Goal: Information Seeking & Learning: Learn about a topic

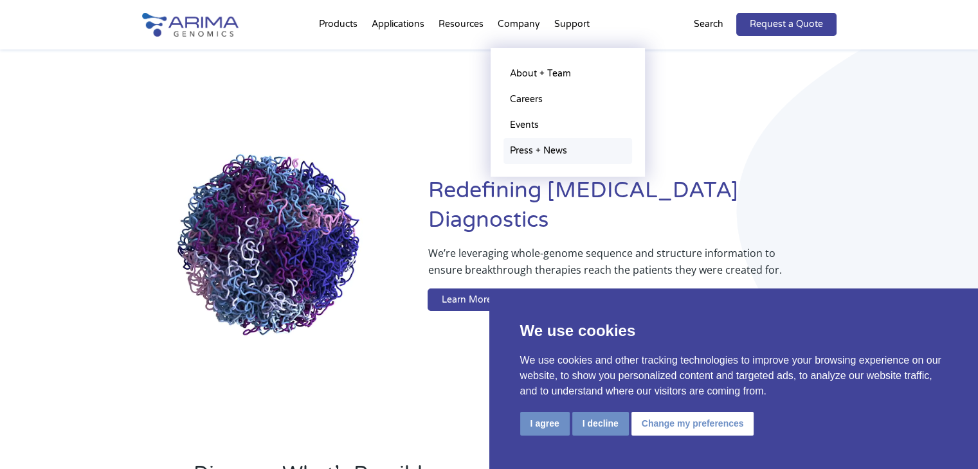
click at [532, 148] on link "Press + News" at bounding box center [568, 151] width 129 height 26
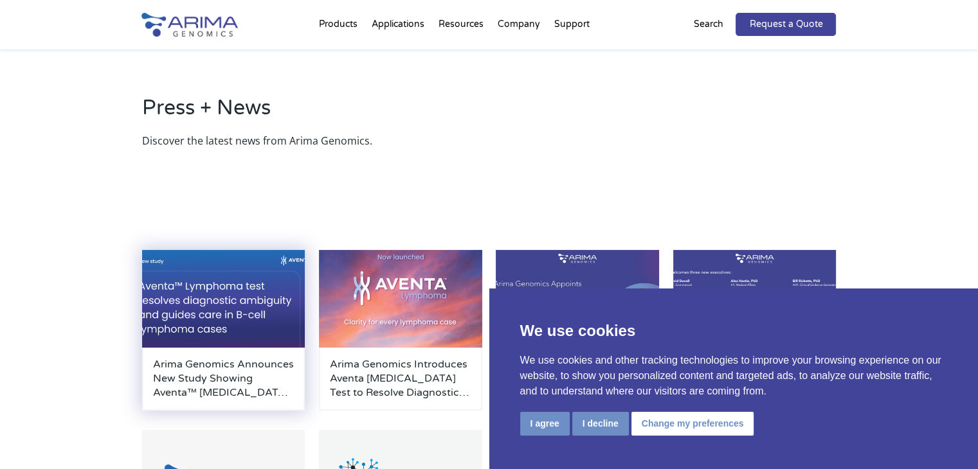
scroll to position [51, 0]
click at [239, 366] on h3 "Arima Genomics Announces New Study Showing Aventa™ [MEDICAL_DATA] Test Resolves…" at bounding box center [223, 379] width 141 height 42
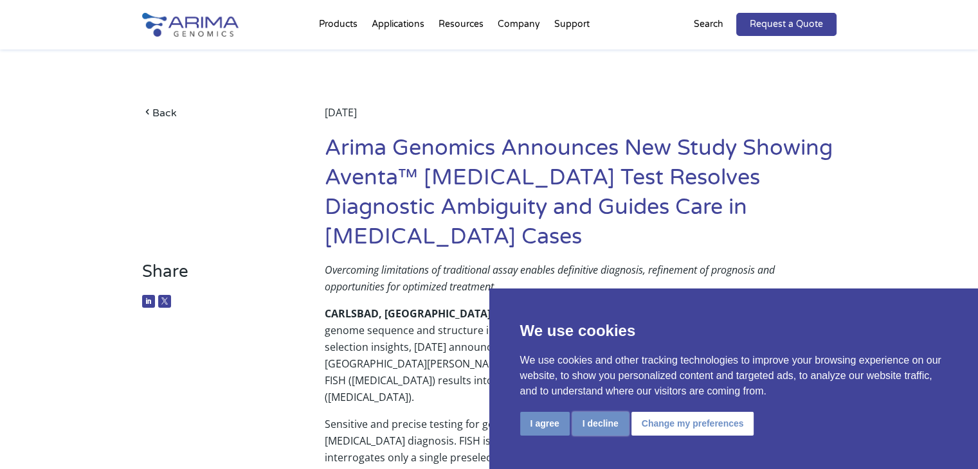
click at [608, 423] on button "I decline" at bounding box center [600, 424] width 57 height 24
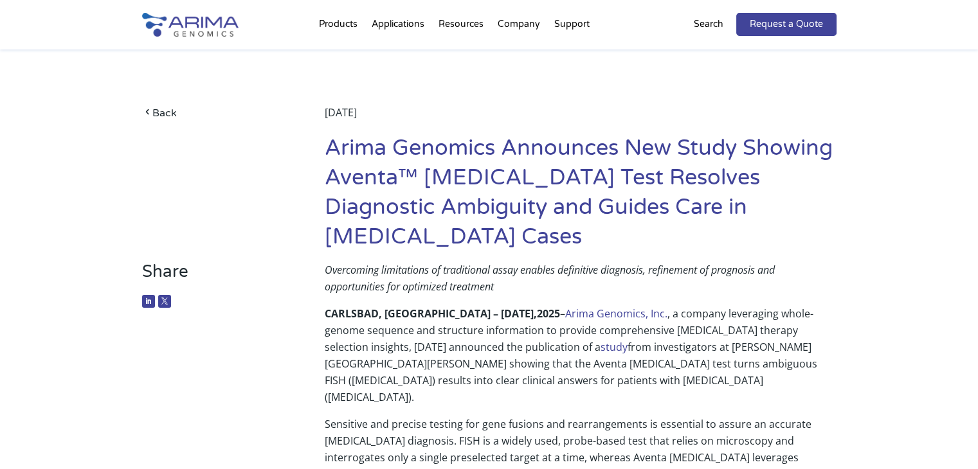
click at [371, 178] on h1 "Arima Genomics Announces New Study Showing Aventa™ [MEDICAL_DATA] Test Resolves…" at bounding box center [580, 198] width 511 height 128
click at [330, 152] on h1 "Arima Genomics Announces New Study Showing Aventa™ [MEDICAL_DATA] Test Resolves…" at bounding box center [580, 198] width 511 height 128
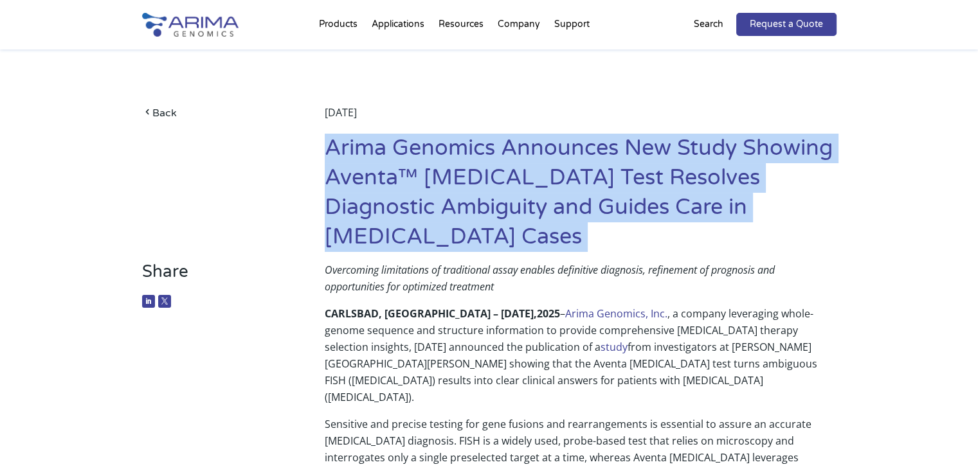
click at [330, 152] on h1 "Arima Genomics Announces New Study Showing Aventa™ [MEDICAL_DATA] Test Resolves…" at bounding box center [580, 198] width 511 height 128
copy article "Arima Genomics Announces New Study Showing Aventa™ [MEDICAL_DATA] Test Resolves…"
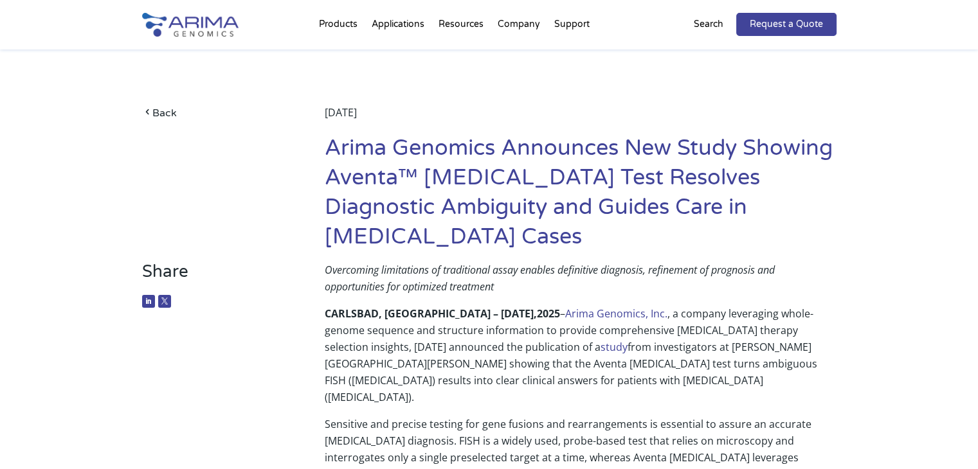
click at [345, 339] on p "CARLSBAD, CA – October 15, 2025 – Arima Genomics, Inc. , a company leveraging w…" at bounding box center [580, 360] width 511 height 111
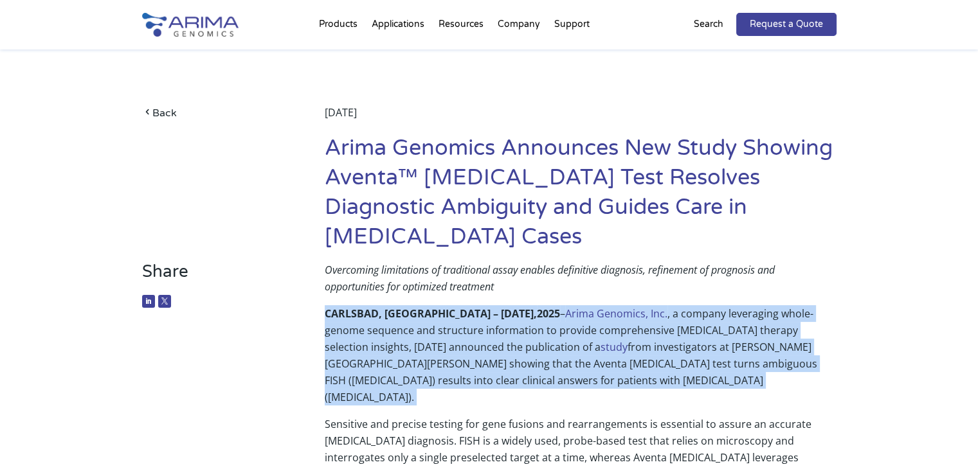
click at [345, 339] on p "CARLSBAD, CA – October 15, 2025 – Arima Genomics, Inc. , a company leveraging w…" at bounding box center [580, 360] width 511 height 111
click at [325, 332] on p "CARLSBAD, CA – October 15, 2025 – Arima Genomics, Inc. , a company leveraging w…" at bounding box center [580, 360] width 511 height 111
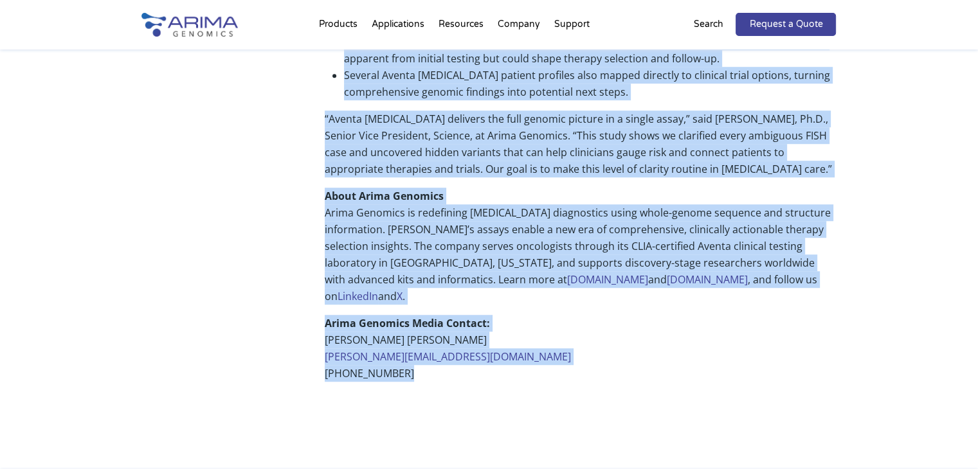
scroll to position [880, 0]
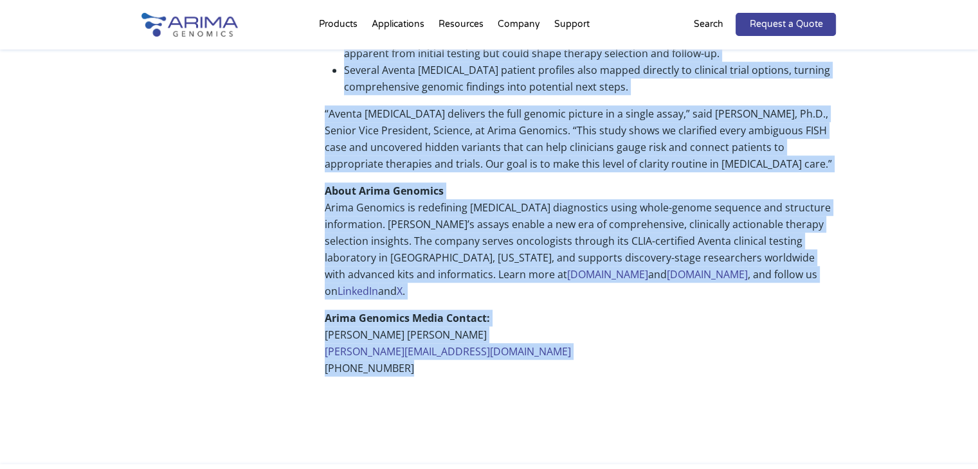
drag, startPoint x: 322, startPoint y: 314, endPoint x: 401, endPoint y: 314, distance: 79.7
copy div "CARLSBAD, CA – October 15, 2025 – Arima Genomics, Inc. , a company leveraging w…"
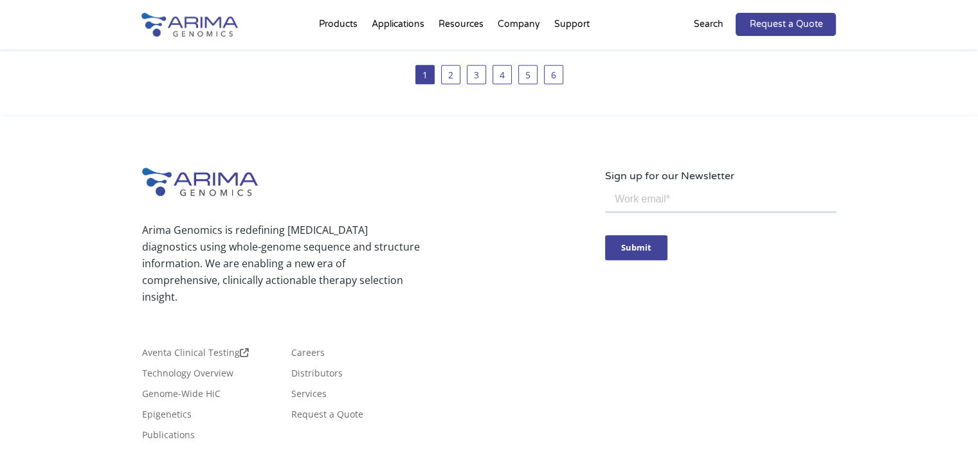
scroll to position [646, 0]
